Goal: Check status

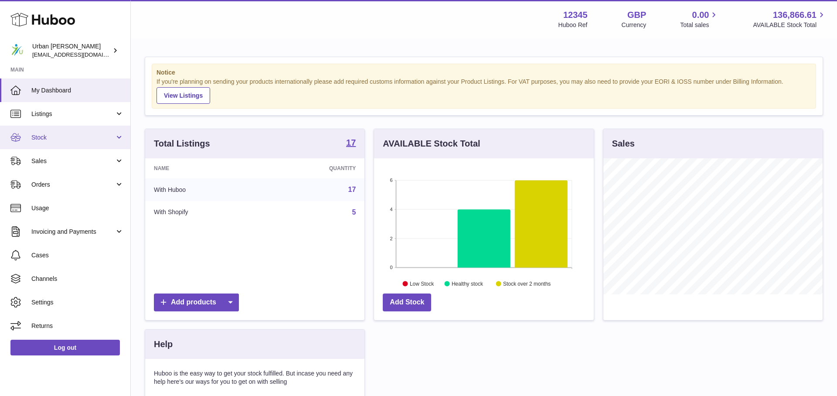
scroll to position [136, 219]
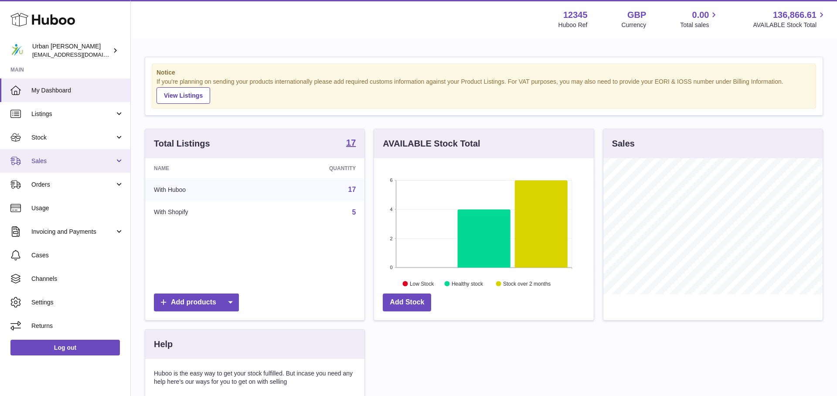
click at [63, 161] on span "Sales" at bounding box center [72, 161] width 83 height 8
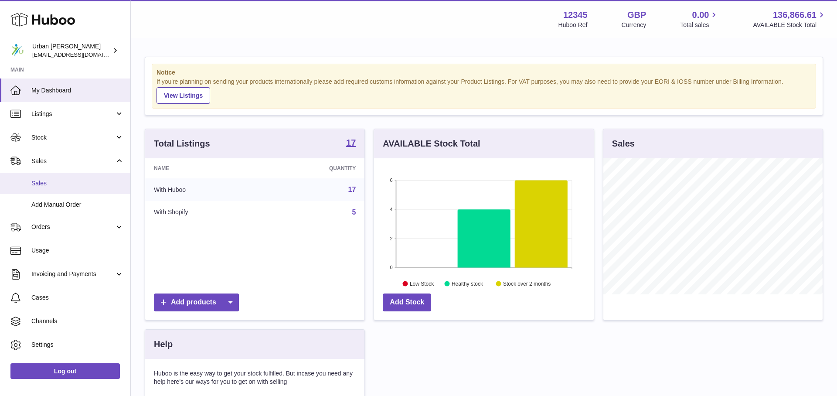
click at [51, 187] on span "Sales" at bounding box center [77, 183] width 92 height 8
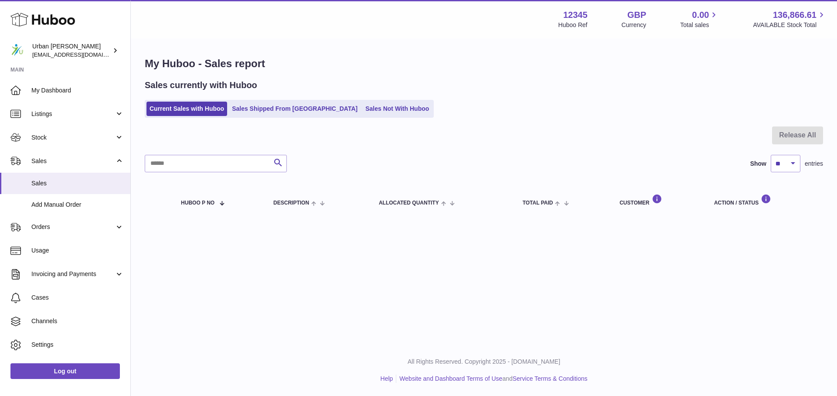
click at [345, 117] on div "My Huboo - Sales report Sales currently with Huboo Current Sales with Huboo Sal…" at bounding box center [484, 137] width 706 height 197
click at [362, 112] on link "Sales Not With Huboo" at bounding box center [397, 109] width 70 height 14
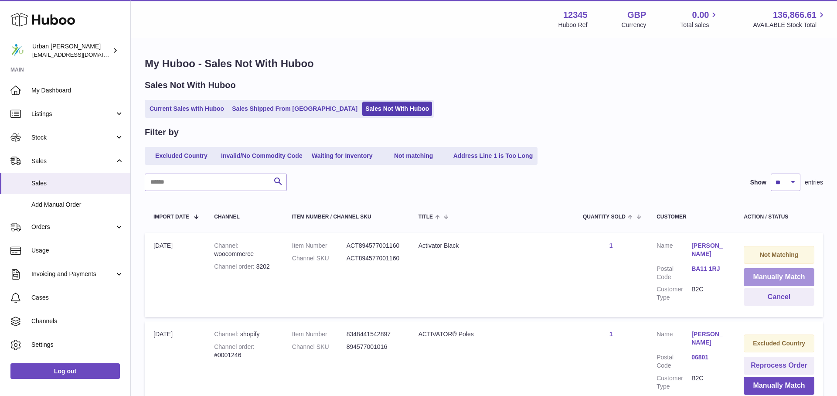
click at [790, 278] on button "Manually Match" at bounding box center [779, 277] width 71 height 18
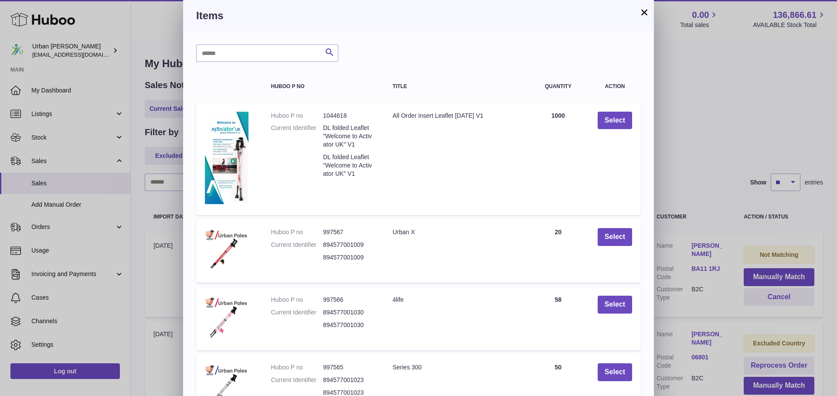
scroll to position [151, 0]
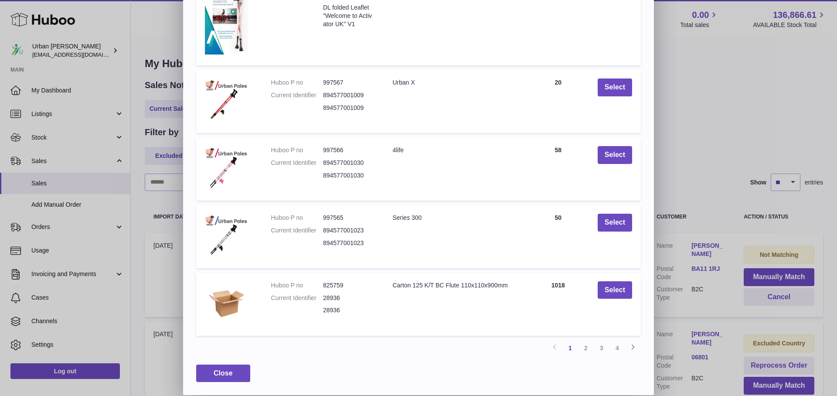
click at [604, 349] on link "3" at bounding box center [602, 348] width 16 height 16
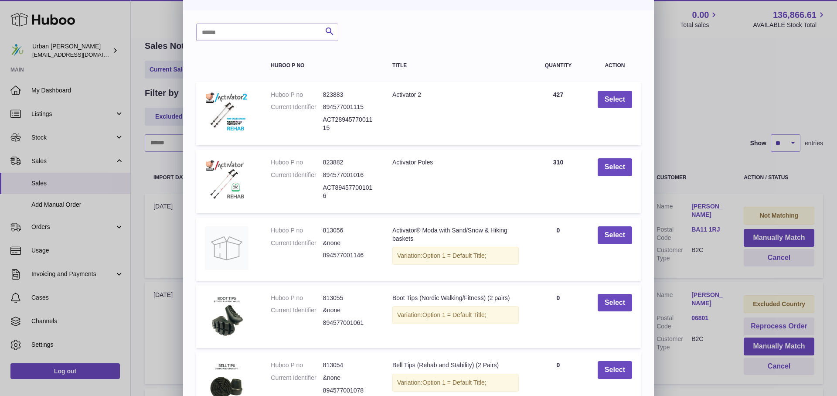
scroll to position [119, 0]
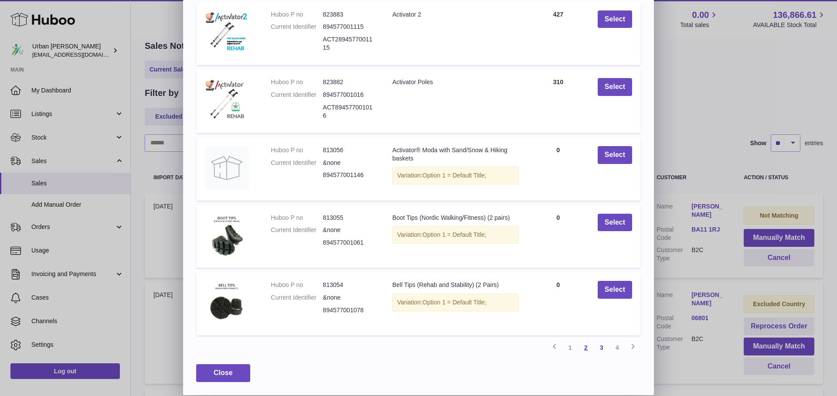
click at [582, 351] on link "2" at bounding box center [586, 348] width 16 height 16
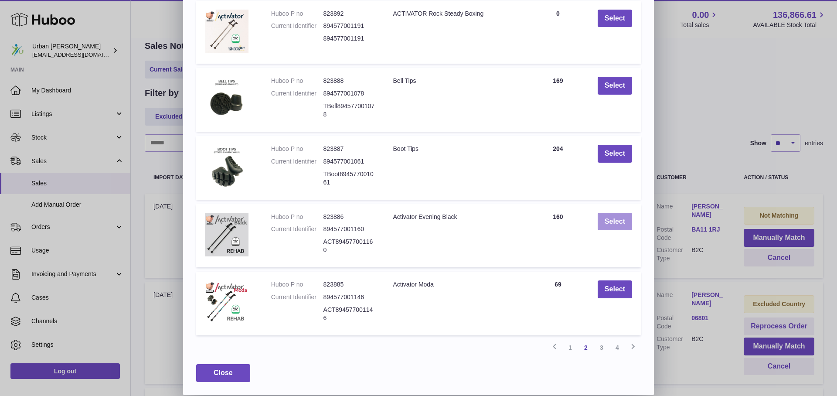
click at [618, 221] on button "Select" at bounding box center [615, 222] width 34 height 18
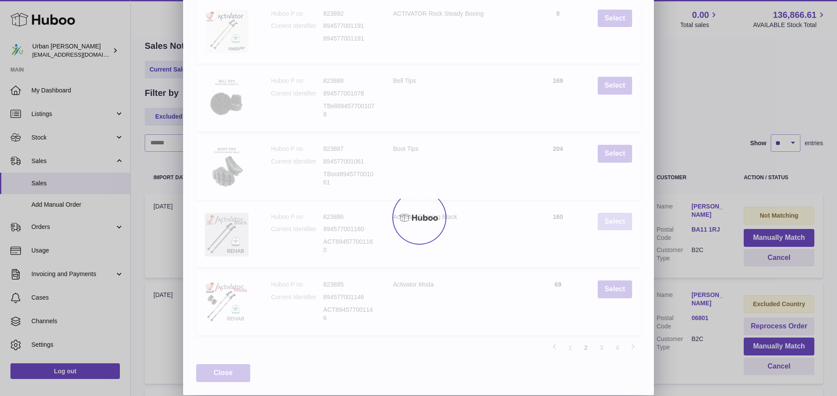
scroll to position [0, 0]
